Goal: Task Accomplishment & Management: Manage account settings

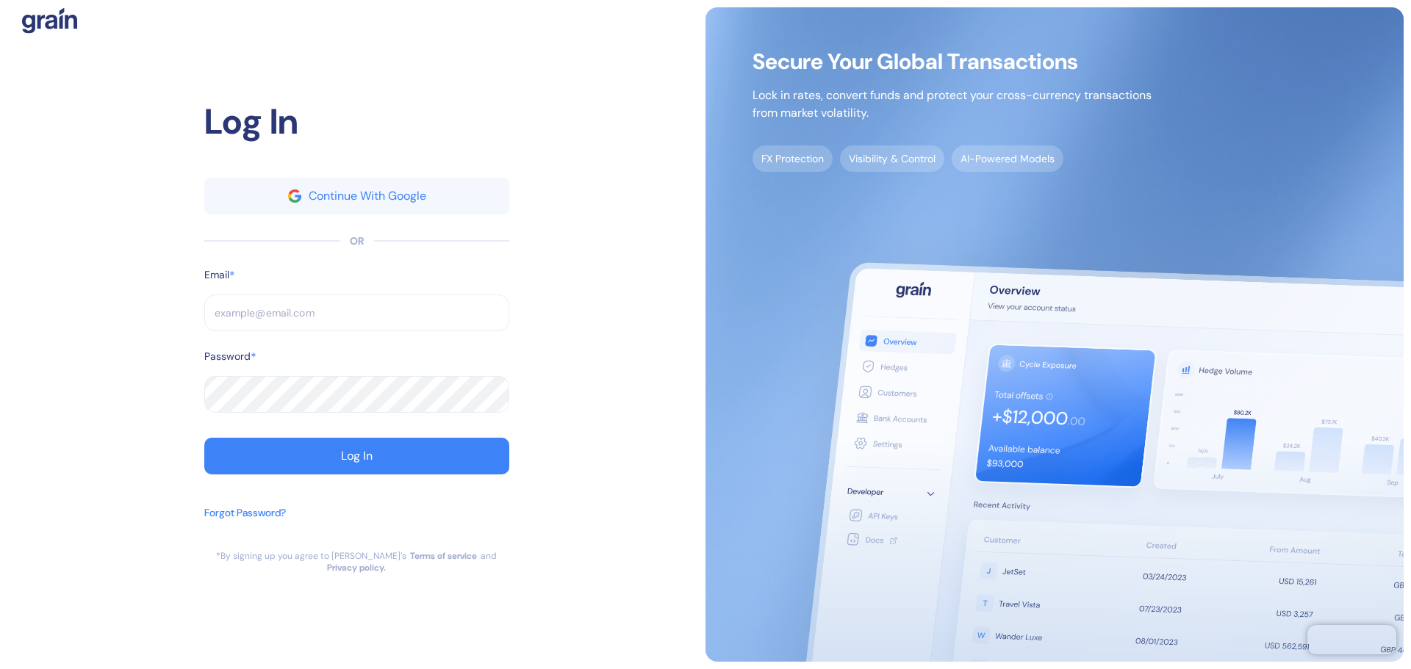
click at [464, 315] on input "text" at bounding box center [356, 313] width 305 height 37
paste input "[EMAIL_ADDRESS][DOMAIN_NAME]"
type input "[EMAIL_ADDRESS][DOMAIN_NAME]"
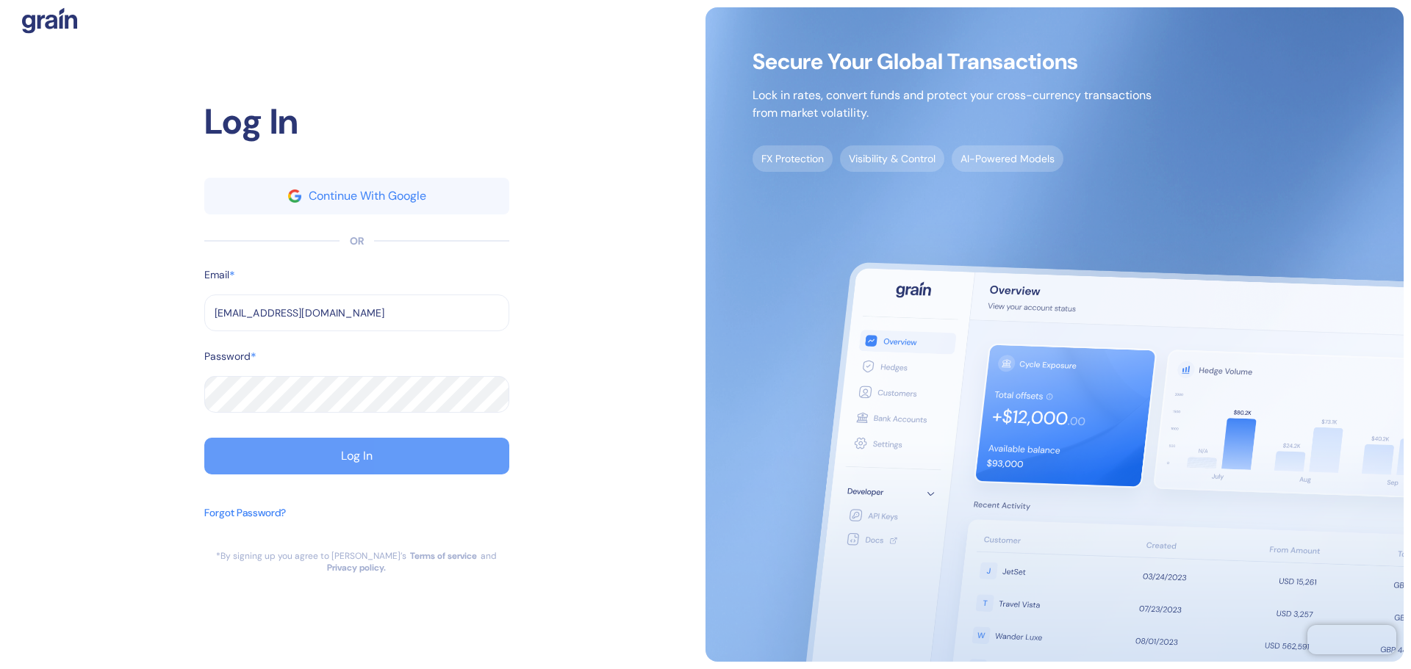
click at [243, 444] on button "Log In" at bounding box center [356, 456] width 305 height 37
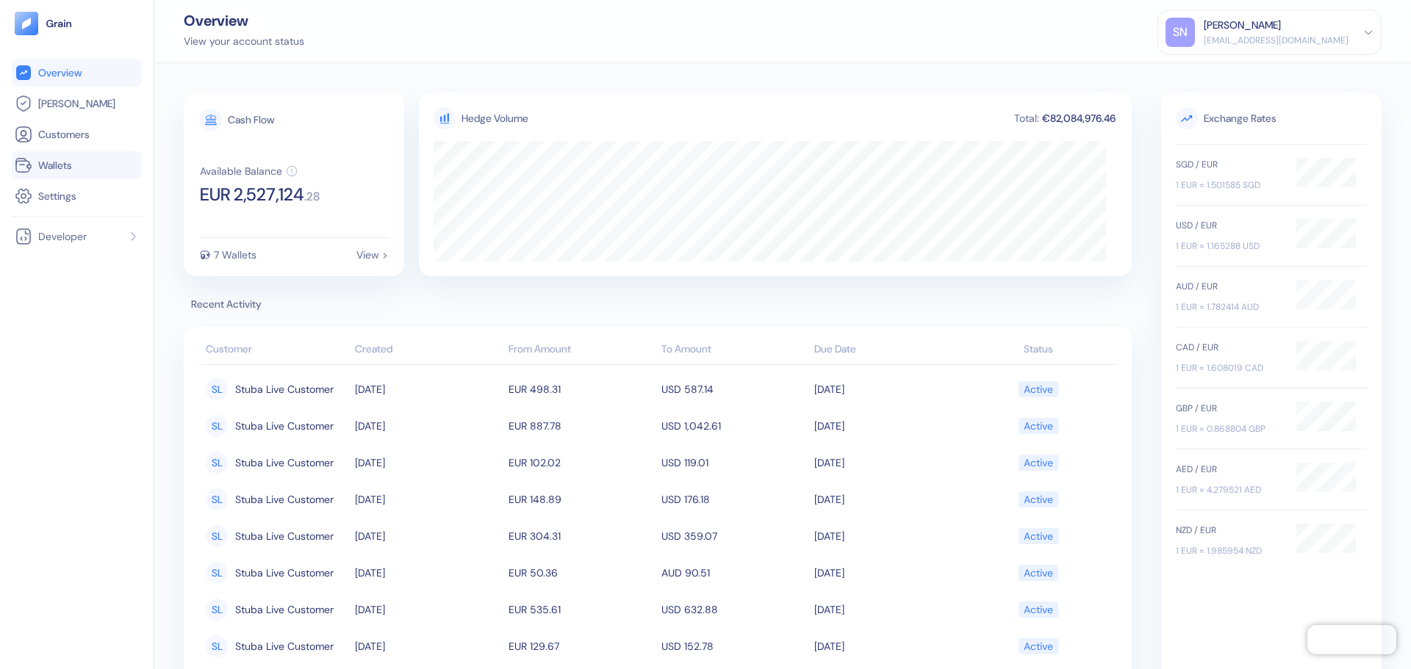
click at [104, 174] on li "Wallets" at bounding box center [77, 165] width 130 height 28
click at [104, 170] on link "Wallets" at bounding box center [77, 166] width 124 height 18
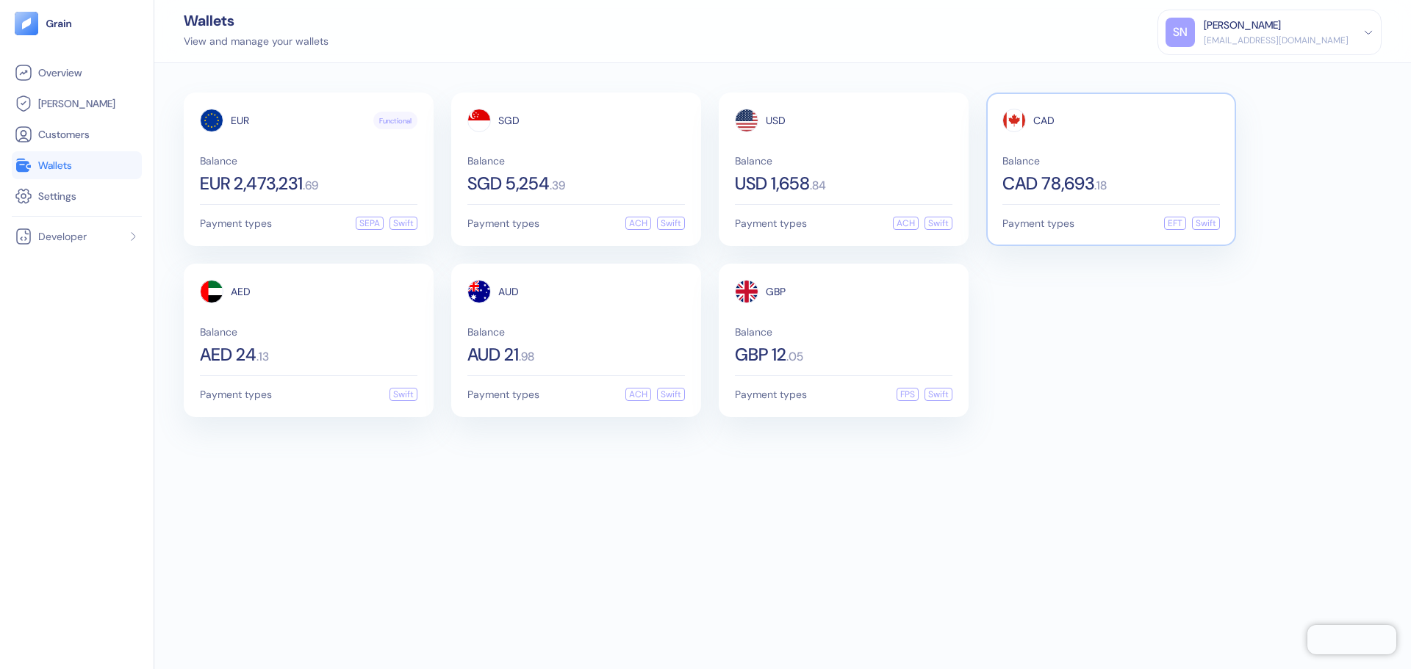
click at [1124, 137] on div "CAD Balance CAD 78,693 . 18" at bounding box center [1111, 151] width 218 height 84
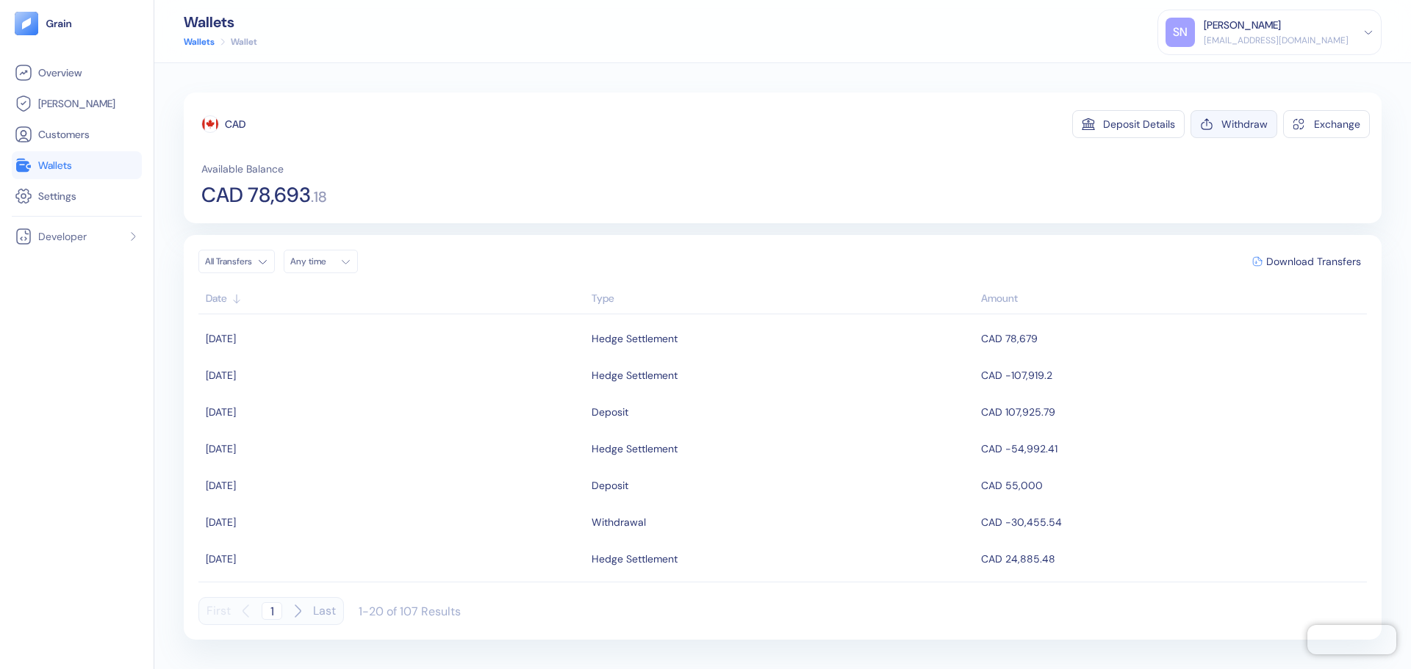
click at [1260, 126] on div "Withdraw" at bounding box center [1244, 124] width 46 height 10
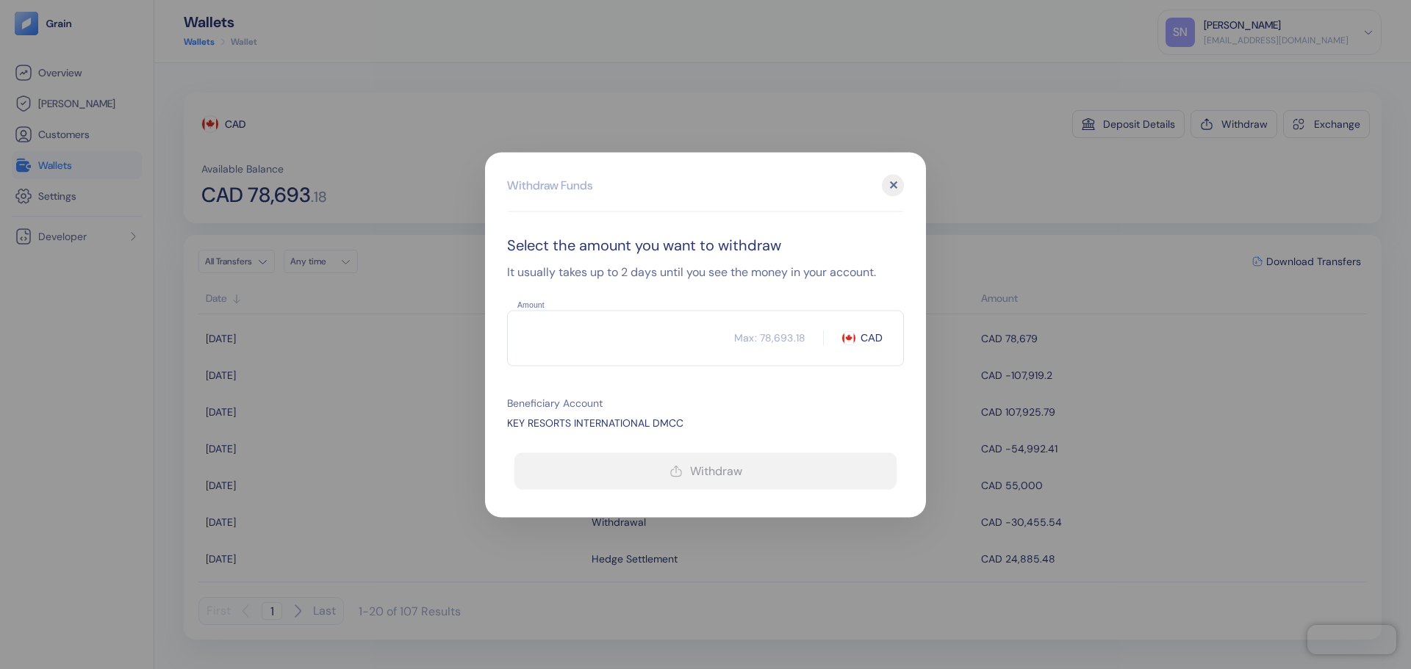
click at [591, 332] on input "Amount" at bounding box center [620, 338] width 227 height 37
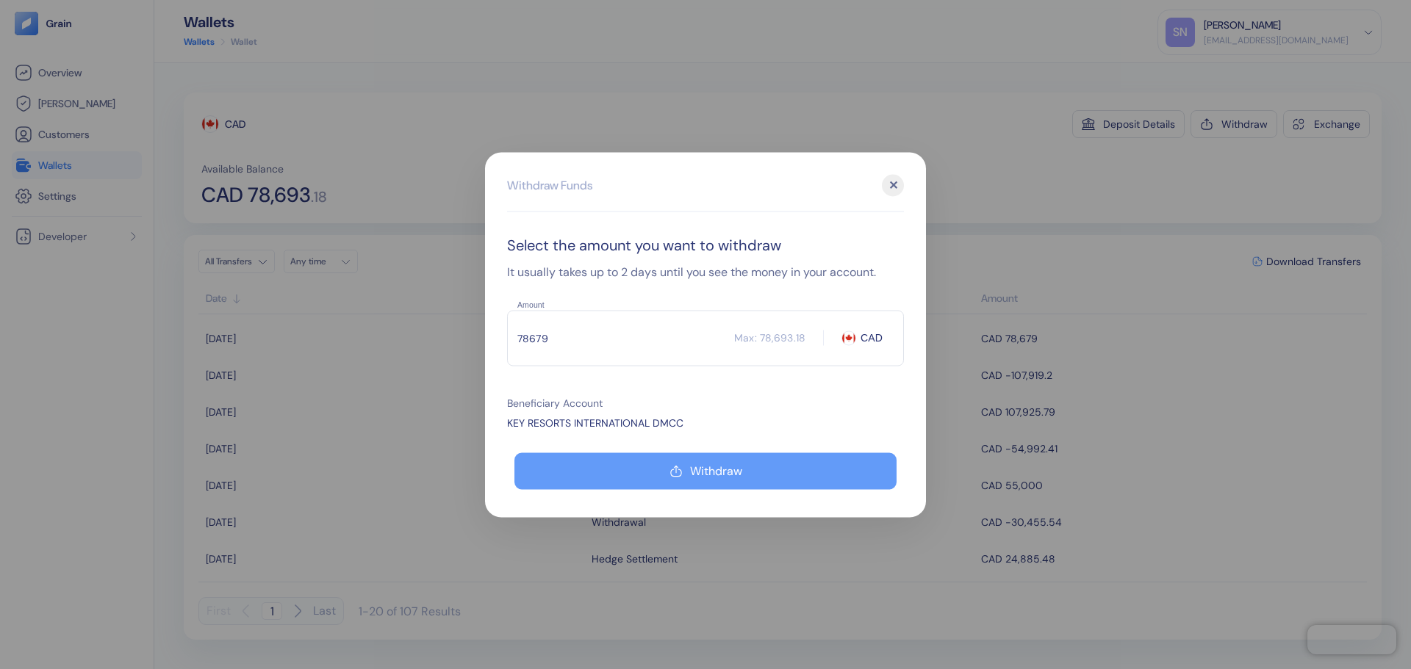
type input "78679"
click at [741, 470] on div "Withdraw" at bounding box center [716, 471] width 52 height 12
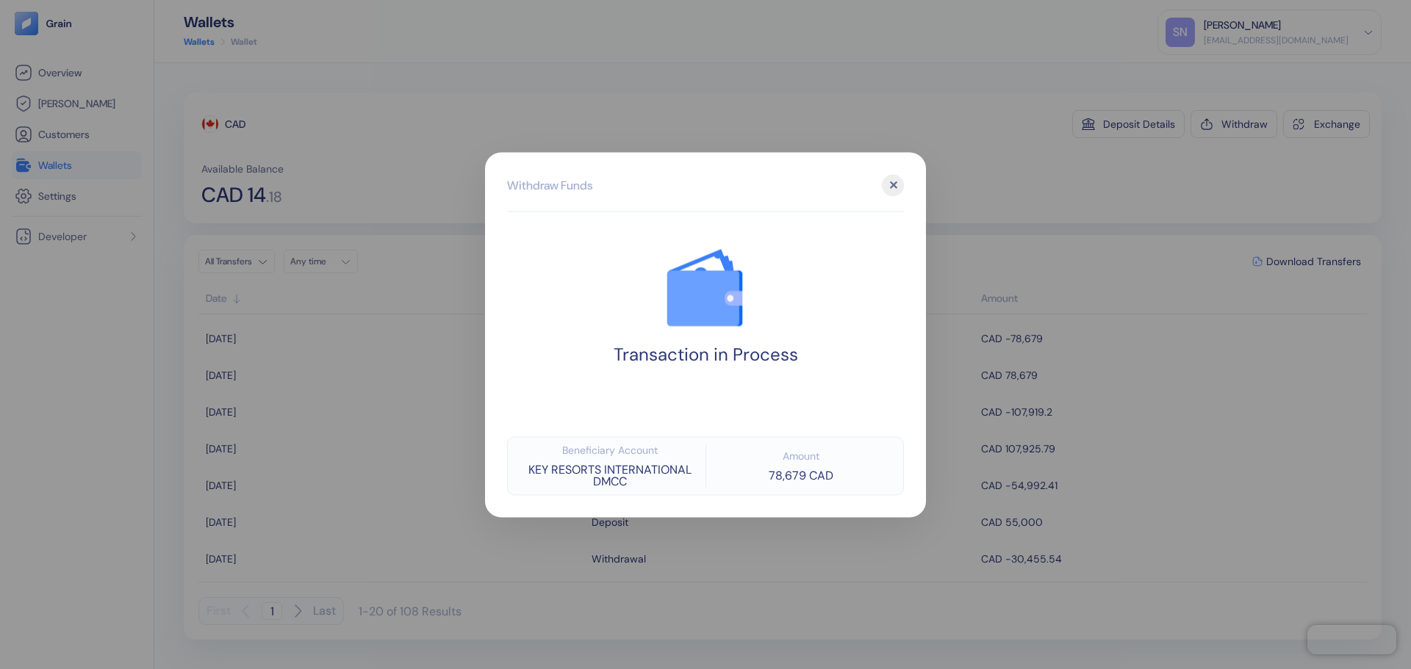
click at [1044, 170] on div at bounding box center [705, 334] width 1411 height 669
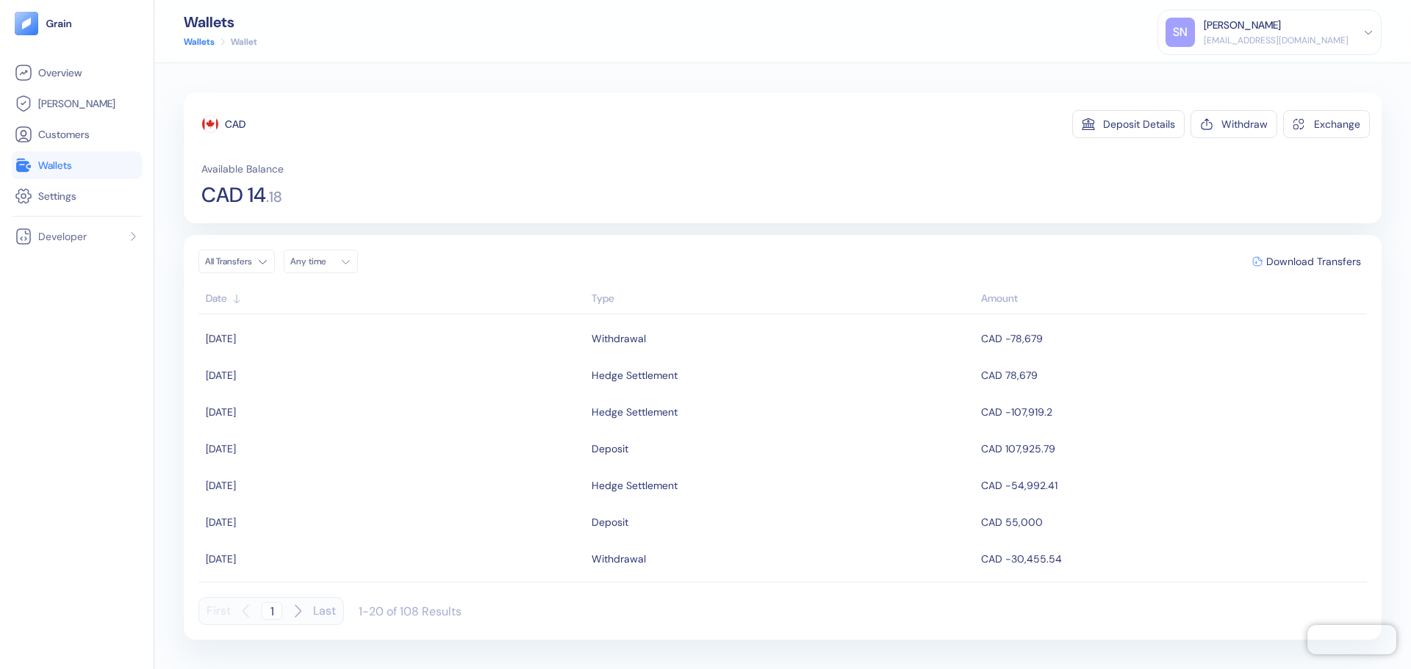
click at [88, 165] on link "Wallets" at bounding box center [77, 166] width 124 height 18
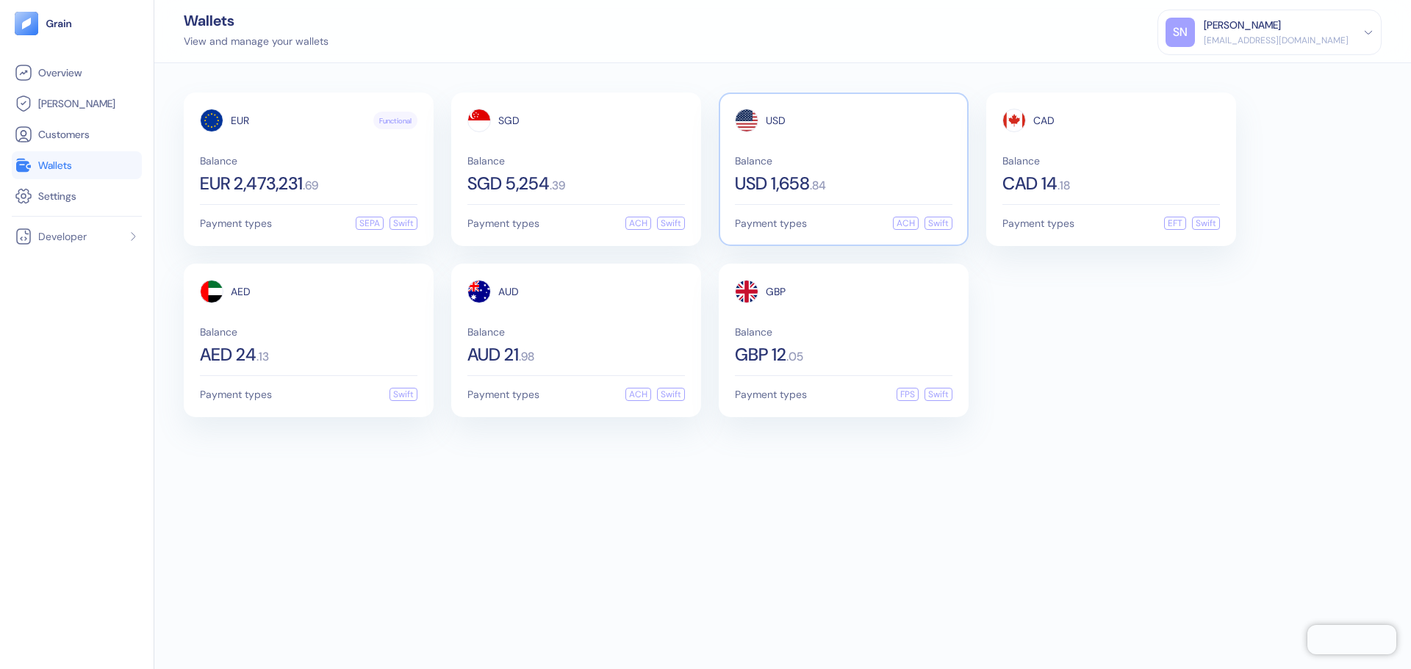
click at [844, 158] on span "Balance" at bounding box center [844, 161] width 218 height 10
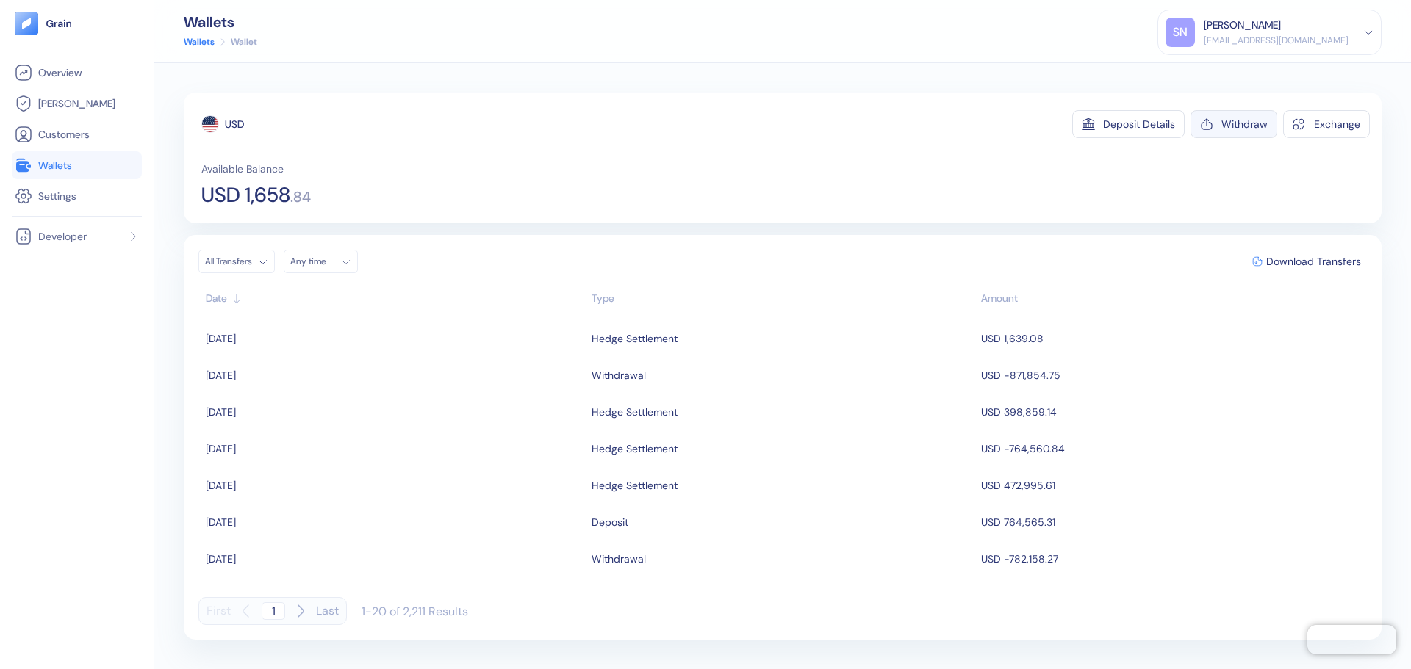
click at [1247, 129] on div "Withdraw" at bounding box center [1244, 124] width 46 height 10
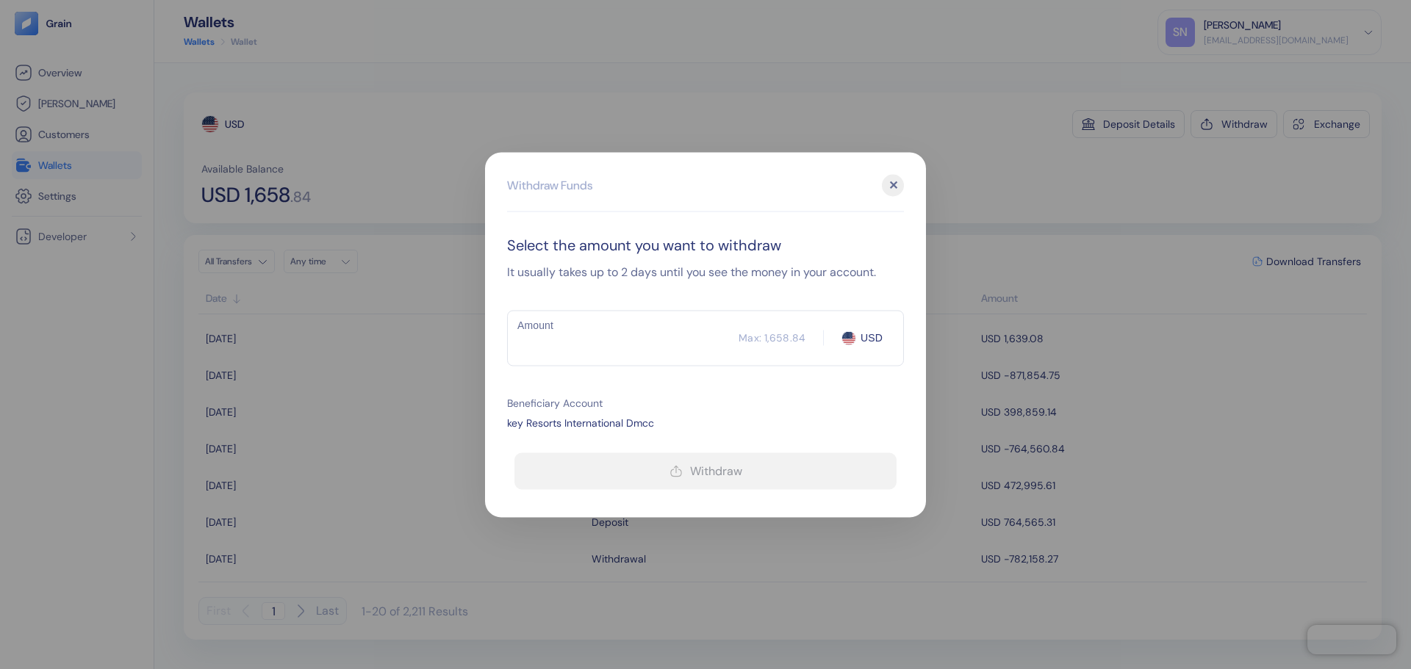
click at [574, 356] on div "​ Max: 1,658.84 USD Amount" at bounding box center [705, 338] width 397 height 56
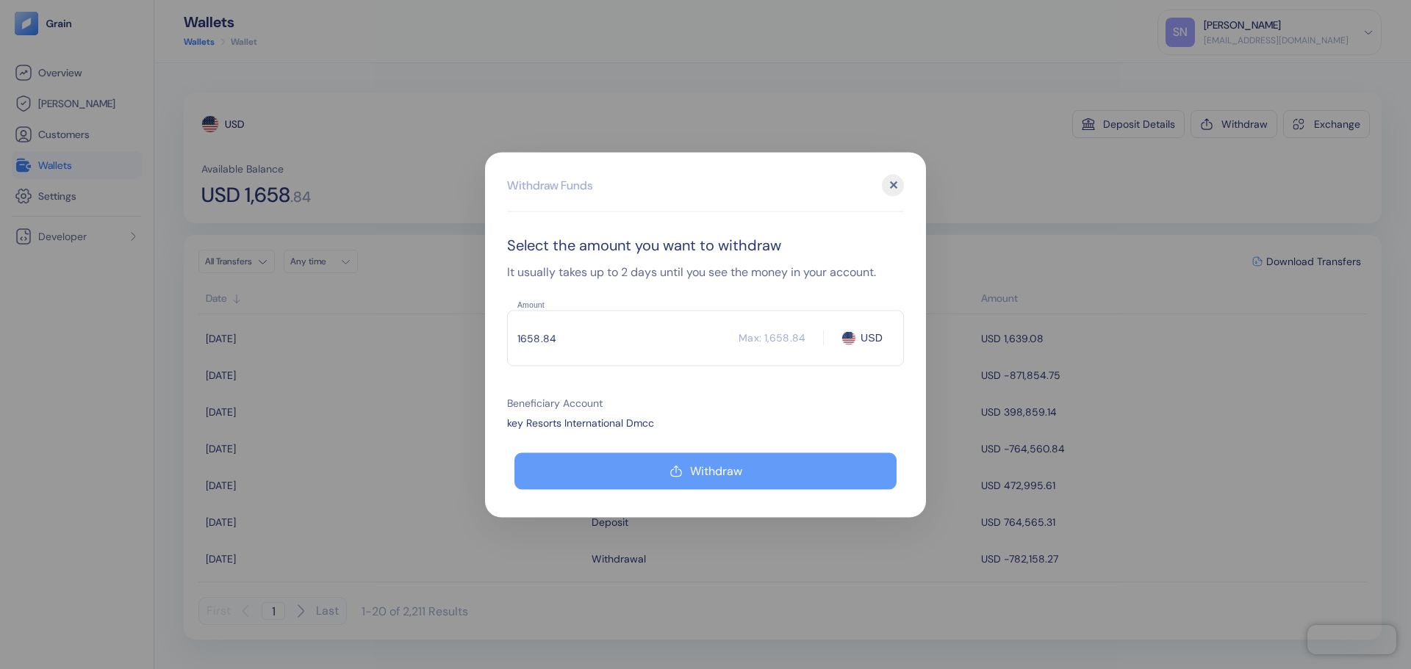
type input "1658.84"
click at [660, 473] on button "Withdraw" at bounding box center [705, 471] width 382 height 37
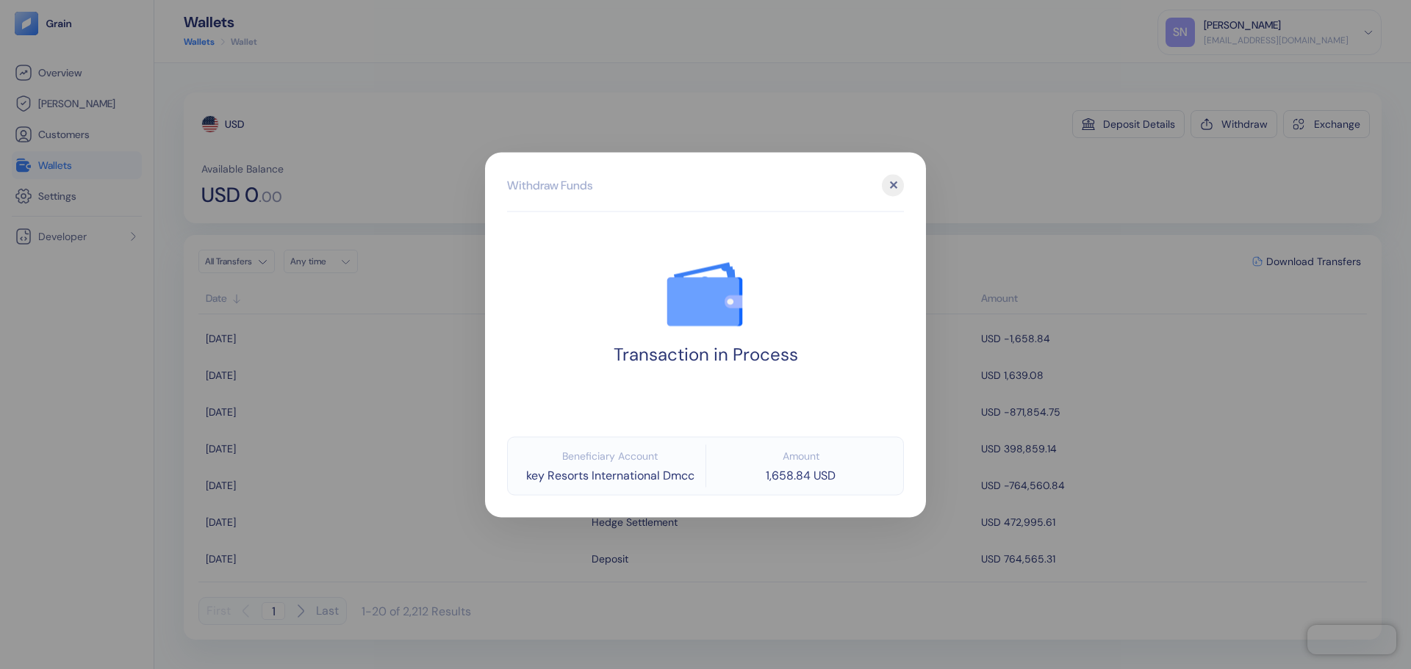
click at [955, 168] on div at bounding box center [705, 334] width 1411 height 669
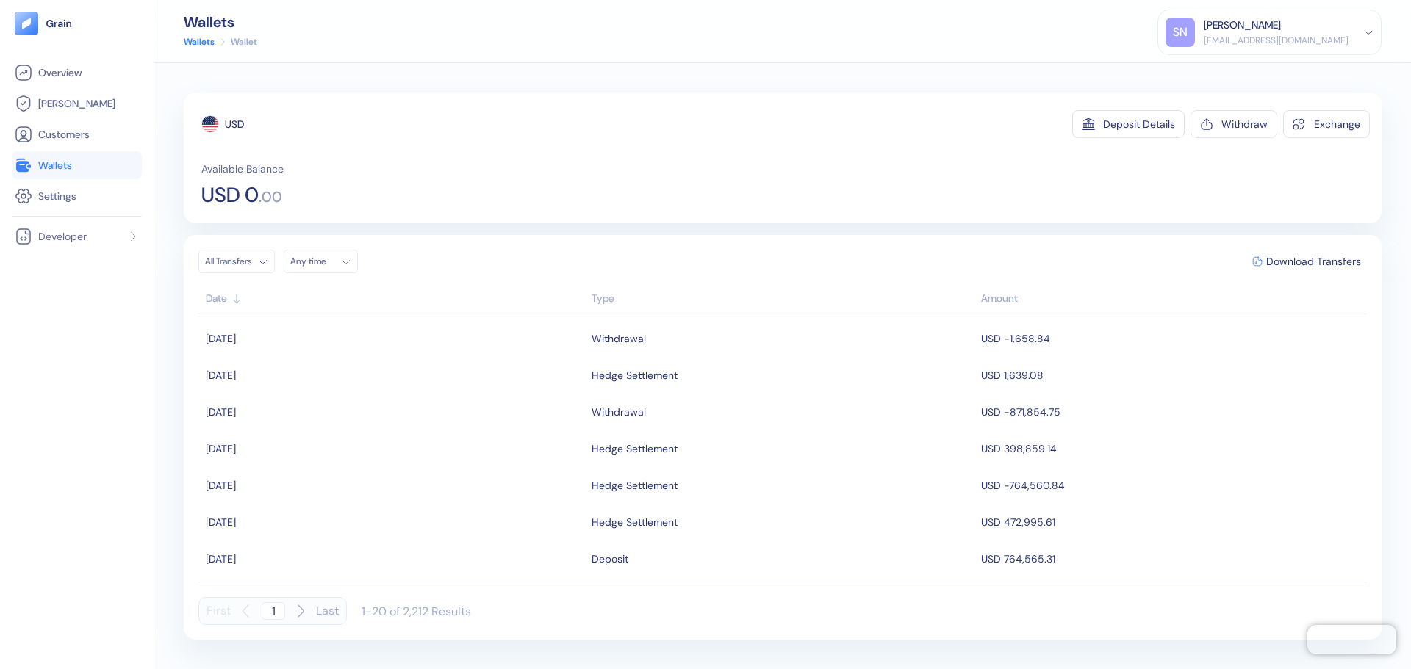
click at [65, 162] on span "Wallets" at bounding box center [55, 165] width 34 height 15
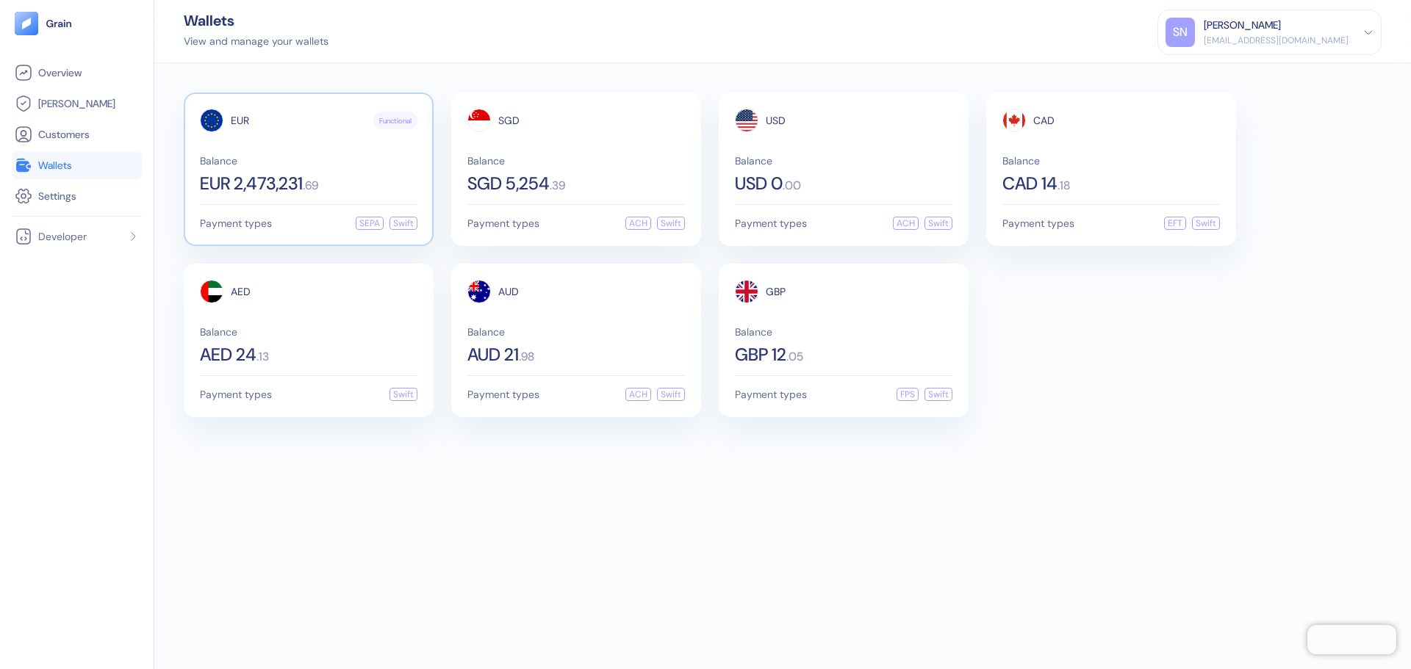
click at [348, 129] on div "EUR Functional" at bounding box center [309, 121] width 218 height 24
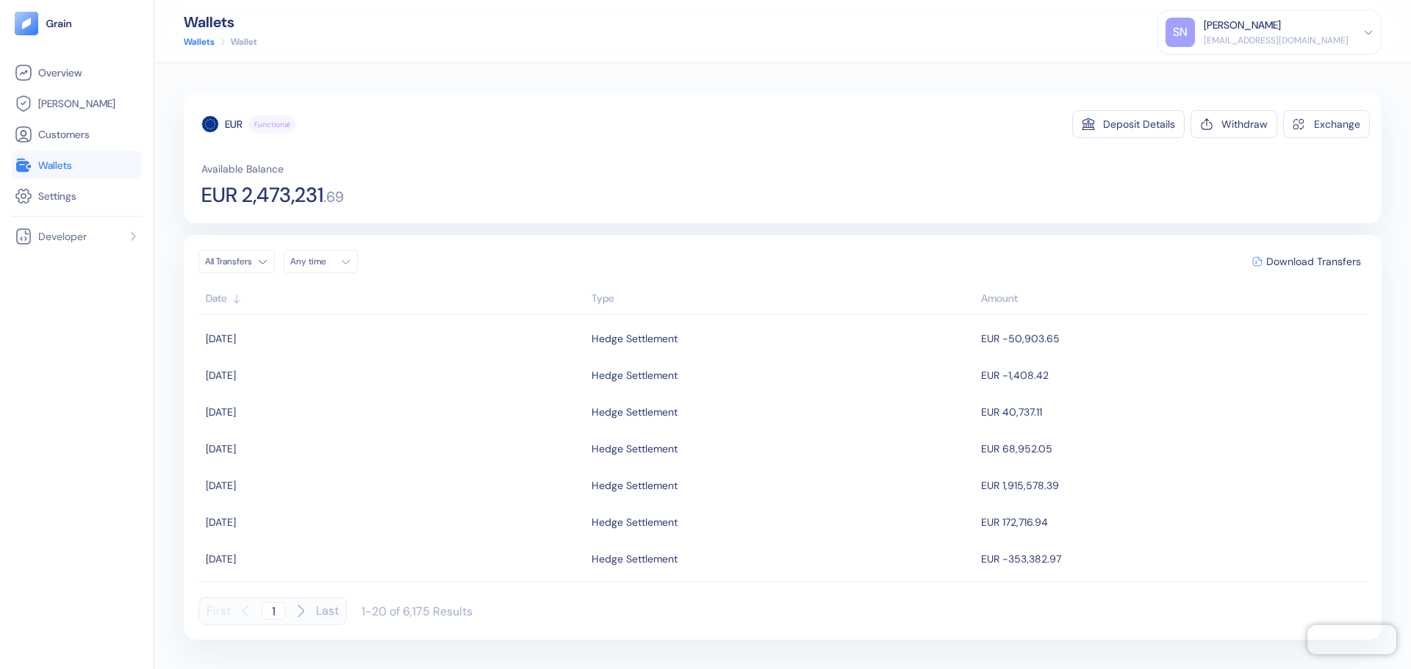
click at [54, 164] on span "Wallets" at bounding box center [55, 165] width 34 height 15
